Goal: Use online tool/utility: Utilize a website feature to perform a specific function

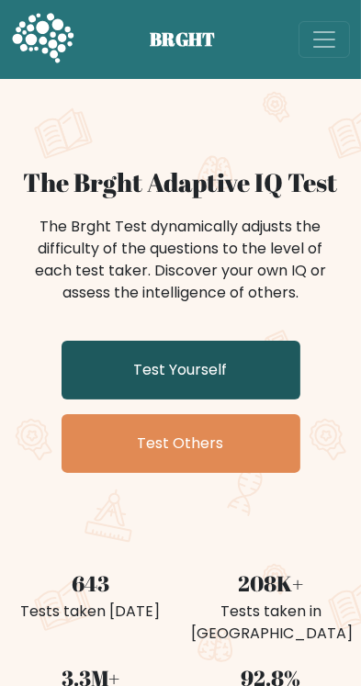
click at [270, 366] on link "Test Yourself" at bounding box center [181, 370] width 239 height 59
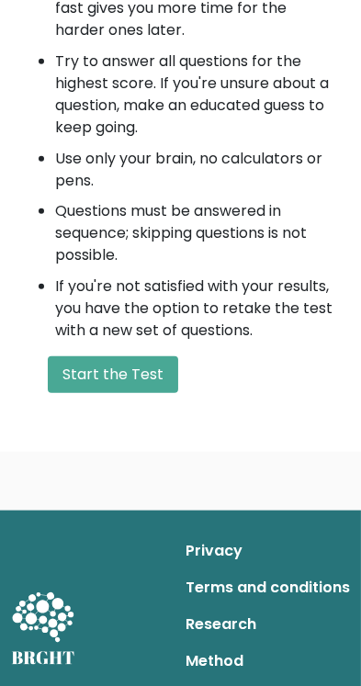
scroll to position [1052, 0]
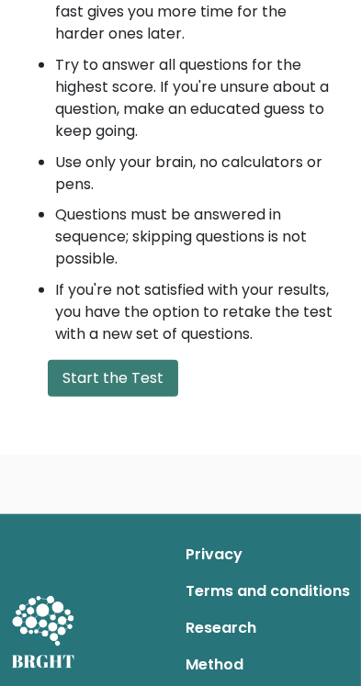
click at [92, 370] on button "Start the Test" at bounding box center [113, 378] width 130 height 37
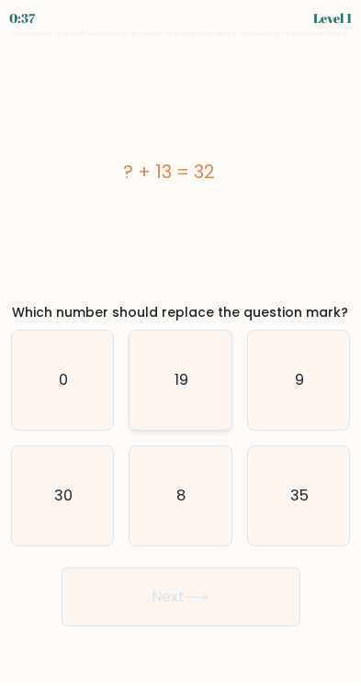
click at [186, 378] on text "19" at bounding box center [182, 379] width 14 height 21
click at [182, 353] on input "b. 19" at bounding box center [181, 348] width 1 height 9
radio input "true"
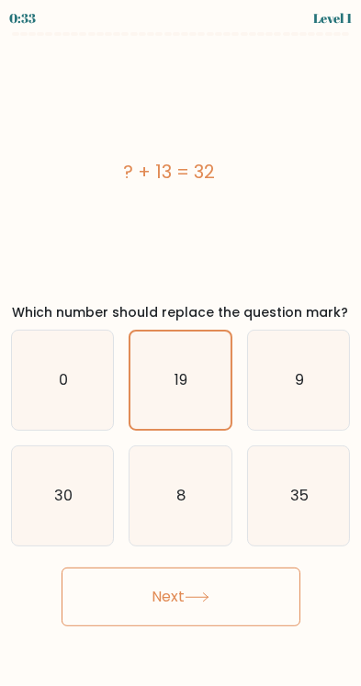
click at [261, 603] on button "Next" at bounding box center [181, 597] width 239 height 59
click at [188, 600] on button "Next" at bounding box center [181, 597] width 239 height 59
click at [210, 602] on icon at bounding box center [197, 598] width 25 height 10
click at [164, 593] on button "Next" at bounding box center [181, 597] width 239 height 59
click at [183, 604] on button "Next" at bounding box center [181, 597] width 239 height 59
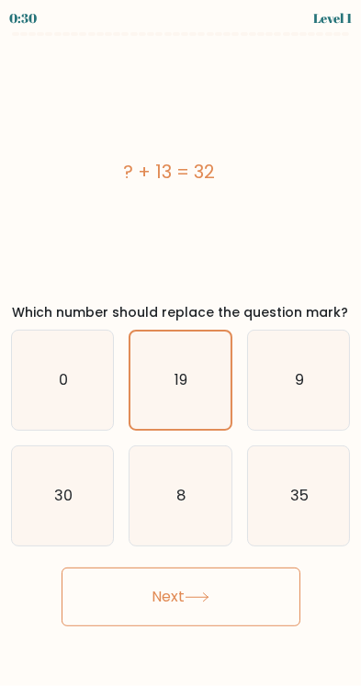
click at [182, 600] on button "Next" at bounding box center [181, 597] width 239 height 59
click at [188, 591] on button "Next" at bounding box center [181, 597] width 239 height 59
click at [200, 586] on button "Next" at bounding box center [181, 597] width 239 height 59
click at [189, 598] on button "Next" at bounding box center [181, 597] width 239 height 59
click at [159, 394] on icon "19" at bounding box center [179, 380] width 97 height 97
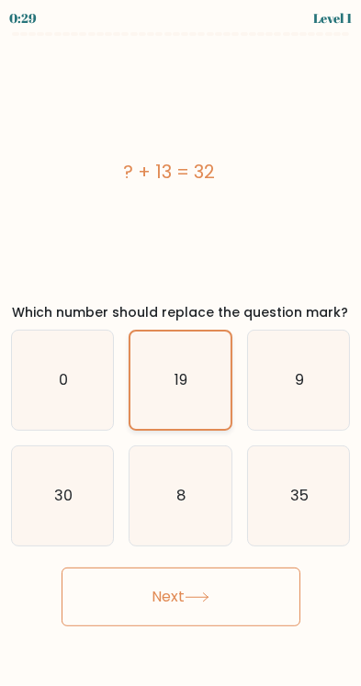
click at [181, 353] on input "b. 19" at bounding box center [181, 348] width 1 height 9
click at [156, 393] on icon "19" at bounding box center [179, 380] width 97 height 97
click at [181, 353] on input "b. 19" at bounding box center [181, 348] width 1 height 9
click at [154, 393] on icon "19" at bounding box center [179, 380] width 97 height 97
click at [181, 353] on input "b. 19" at bounding box center [181, 348] width 1 height 9
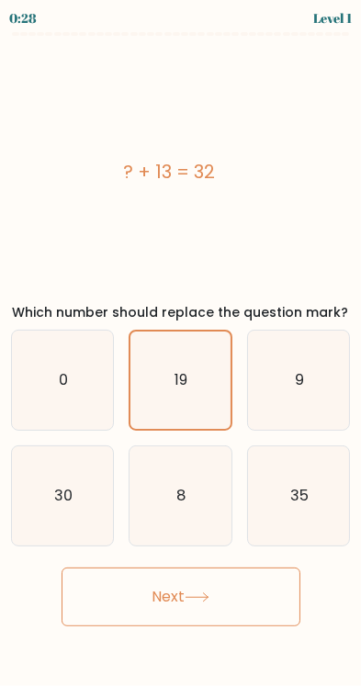
click at [201, 623] on button "Next" at bounding box center [181, 597] width 239 height 59
click at [187, 600] on button "Next" at bounding box center [181, 597] width 239 height 59
click at [200, 594] on icon at bounding box center [197, 598] width 25 height 10
click at [188, 588] on button "Next" at bounding box center [181, 597] width 239 height 59
click at [188, 594] on button "Next" at bounding box center [181, 597] width 239 height 59
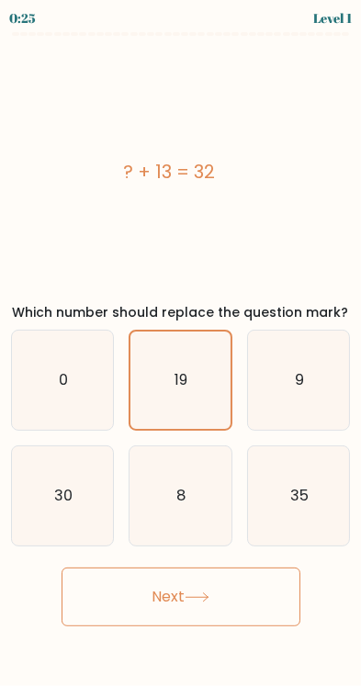
click at [210, 583] on button "Next" at bounding box center [181, 597] width 239 height 59
click at [209, 582] on button "Next" at bounding box center [181, 597] width 239 height 59
click at [217, 595] on button "Next" at bounding box center [181, 597] width 239 height 59
click at [214, 586] on button "Next" at bounding box center [181, 597] width 239 height 59
click at [187, 589] on button "Next" at bounding box center [181, 597] width 239 height 59
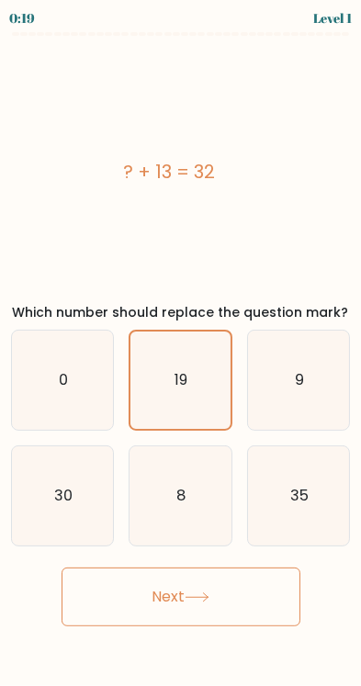
click at [170, 577] on button "Next" at bounding box center [181, 597] width 239 height 59
click at [160, 576] on button "Next" at bounding box center [181, 597] width 239 height 59
click at [151, 571] on button "Next" at bounding box center [181, 597] width 239 height 59
click at [153, 589] on button "Next" at bounding box center [181, 597] width 239 height 59
click at [161, 597] on button "Next" at bounding box center [181, 597] width 239 height 59
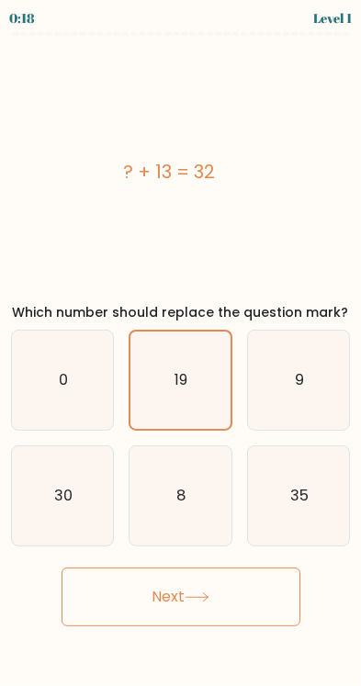
click at [176, 603] on button "Next" at bounding box center [181, 597] width 239 height 59
